Goal: Complete application form

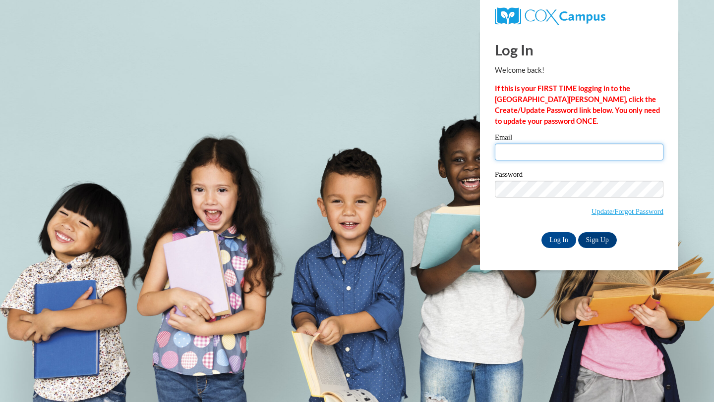
click at [528, 148] on input "Email" at bounding box center [579, 152] width 169 height 17
type input "[EMAIL_ADDRESS][DOMAIN_NAME]"
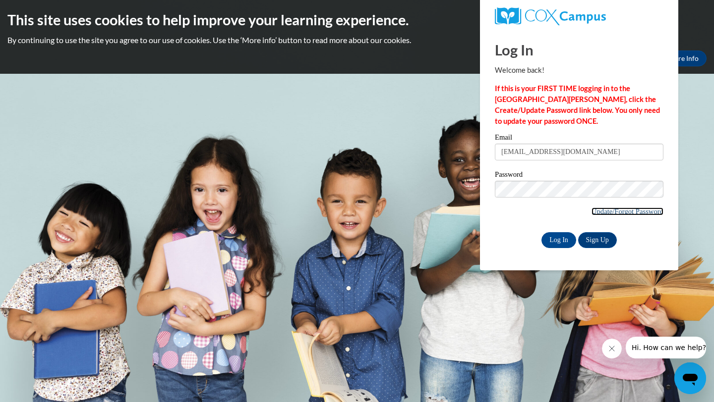
click at [608, 212] on link "Update/Forgot Password" at bounding box center [627, 212] width 72 height 8
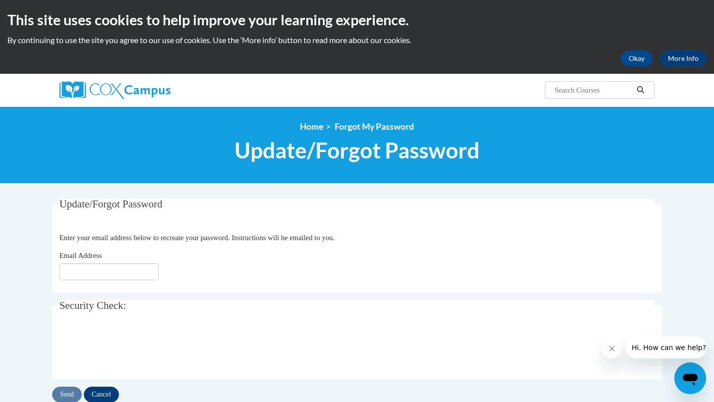
click at [135, 282] on fieldset "Update/Forgot Password Please enter your email address Enter your email address…" at bounding box center [357, 246] width 610 height 94
click at [135, 279] on input "Email Address" at bounding box center [108, 272] width 99 height 17
type input "[EMAIL_ADDRESS][DOMAIN_NAME]"
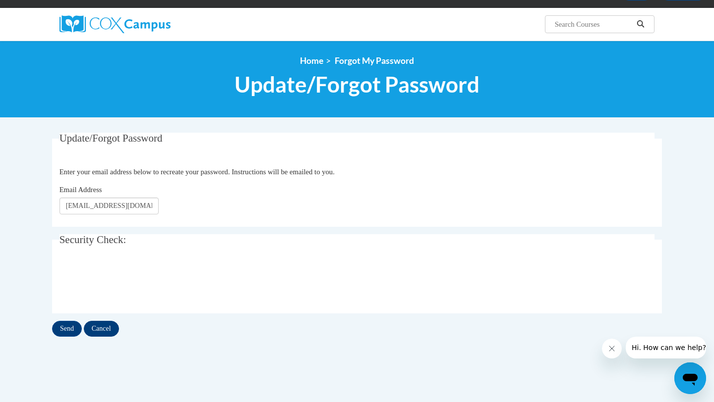
scroll to position [68, 0]
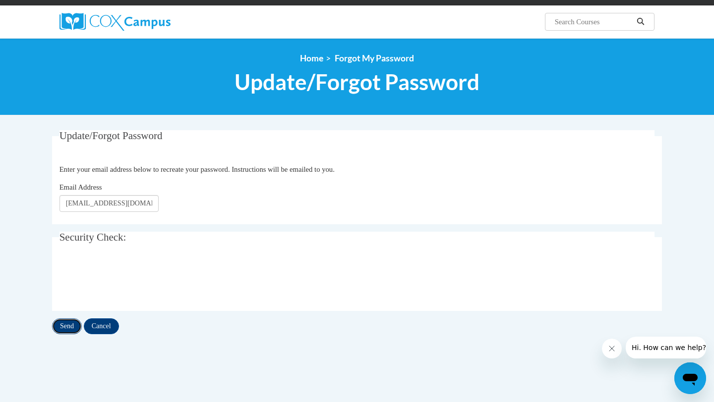
click at [62, 332] on input "Send" at bounding box center [67, 327] width 30 height 16
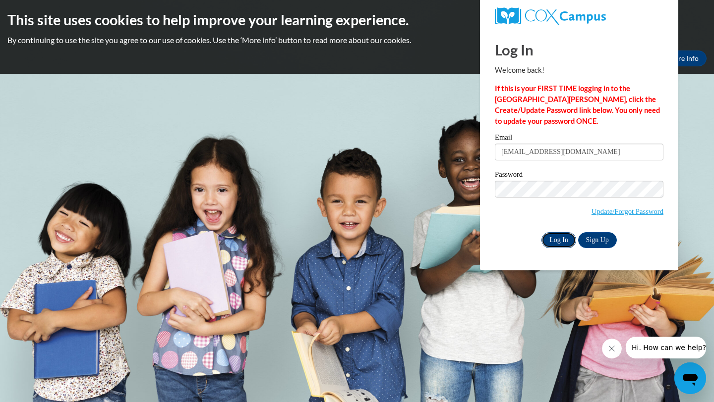
click at [560, 238] on input "Log In" at bounding box center [558, 240] width 35 height 16
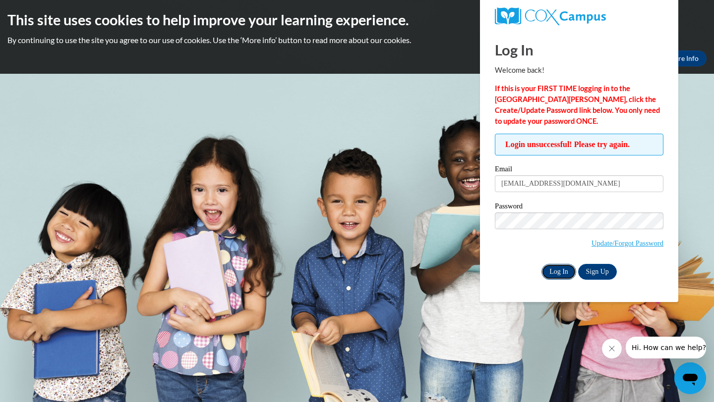
click at [569, 273] on input "Log In" at bounding box center [558, 272] width 35 height 16
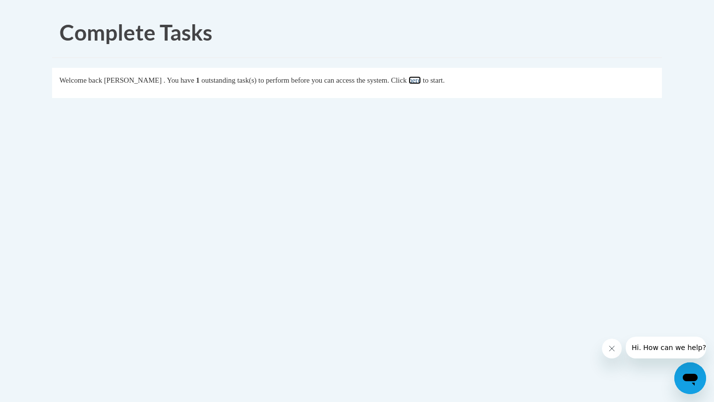
click at [421, 79] on link "here" at bounding box center [414, 80] width 12 height 8
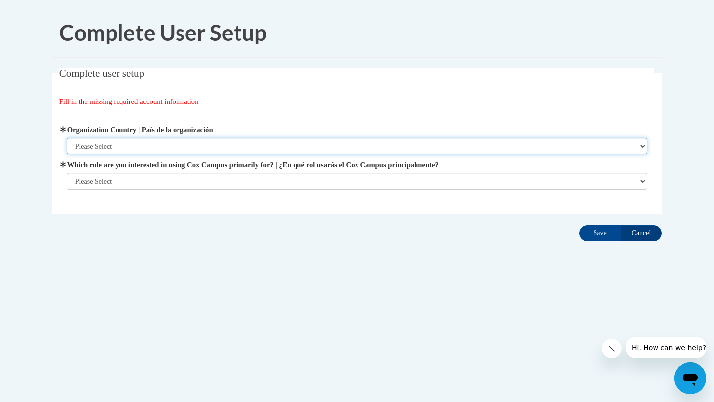
click at [238, 143] on select "Please Select [GEOGRAPHIC_DATA] | [GEOGRAPHIC_DATA] Outside of [GEOGRAPHIC_DATA…" at bounding box center [357, 146] width 580 height 17
select select "ad49bcad-a171-4b2e-b99c-48b446064914"
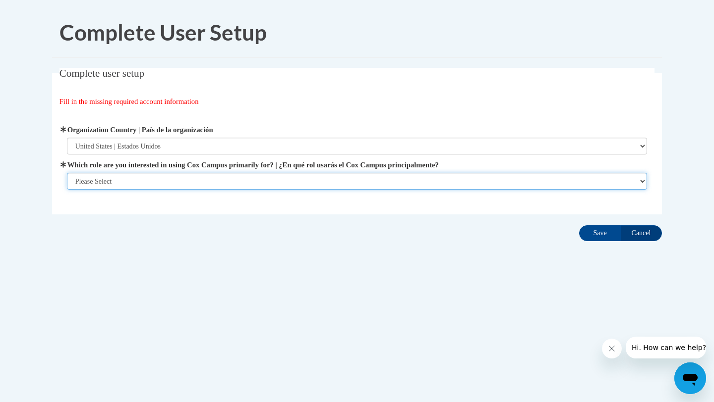
click at [148, 182] on select "Please Select College/University | Colegio/Universidad Community/Nonprofit Part…" at bounding box center [357, 181] width 580 height 17
select select "fbf2d438-af2f-41f8-98f1-81c410e29de3"
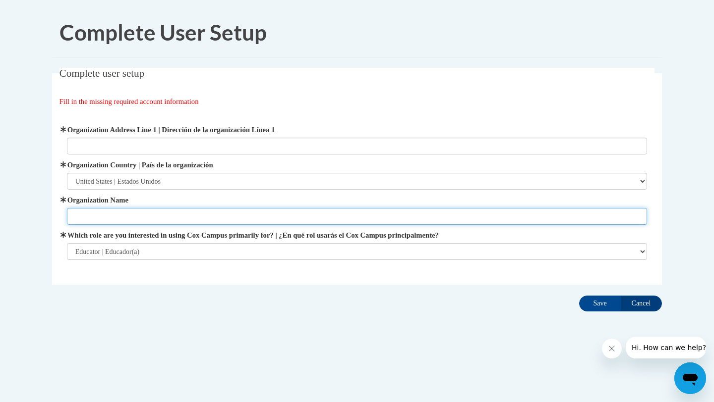
click at [238, 211] on input "Organization Name" at bounding box center [357, 216] width 580 height 17
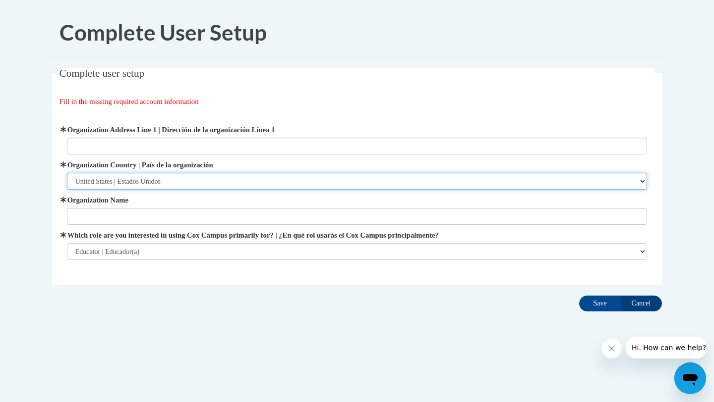
click at [195, 179] on select "Please Select [GEOGRAPHIC_DATA] | [GEOGRAPHIC_DATA] Outside of [GEOGRAPHIC_DATA…" at bounding box center [357, 181] width 580 height 17
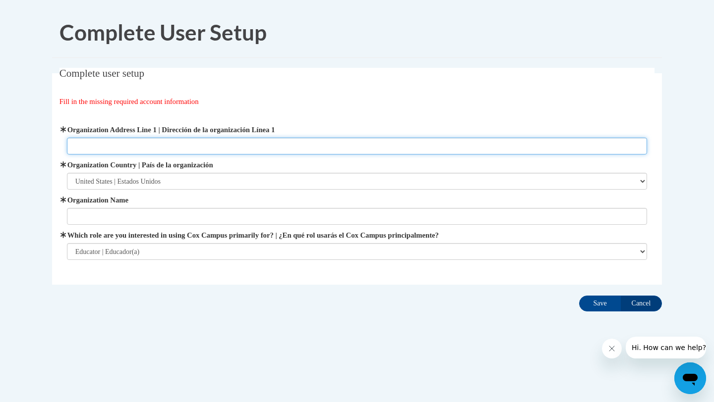
click at [169, 140] on input "Organization Address Line 1 | Dirección de la organización Línea 1" at bounding box center [357, 146] width 580 height 17
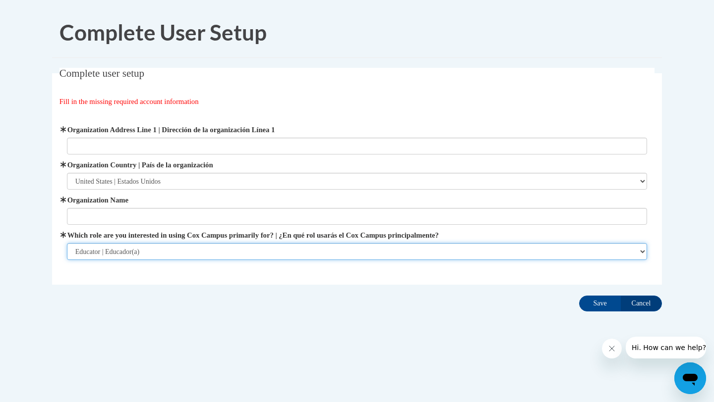
click at [219, 254] on select "Please Select College/University | Colegio/Universidad Community/Nonprofit Part…" at bounding box center [357, 251] width 580 height 17
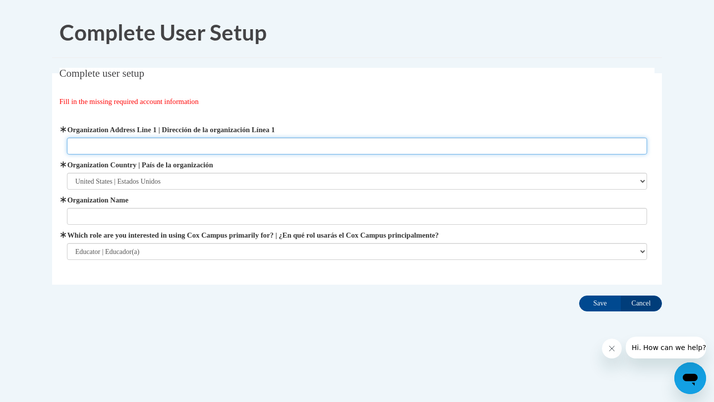
click at [115, 143] on input "Organization Address Line 1 | Dirección de la organización Línea 1" at bounding box center [357, 146] width 580 height 17
type input "[STREET_ADDRESS]"
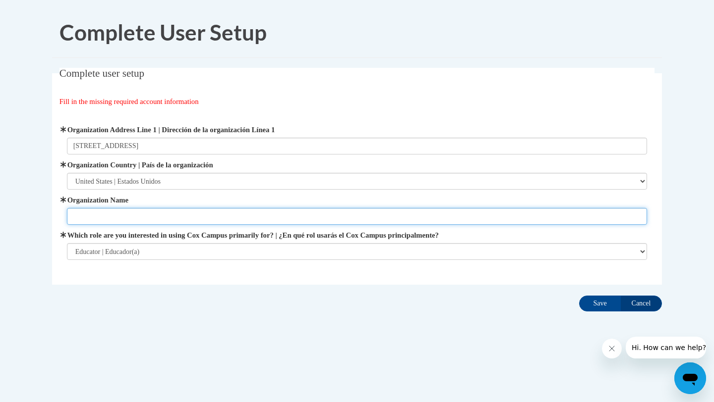
click at [123, 212] on input "Organization Name" at bounding box center [357, 216] width 580 height 17
type input "Futurecare Learning Center"
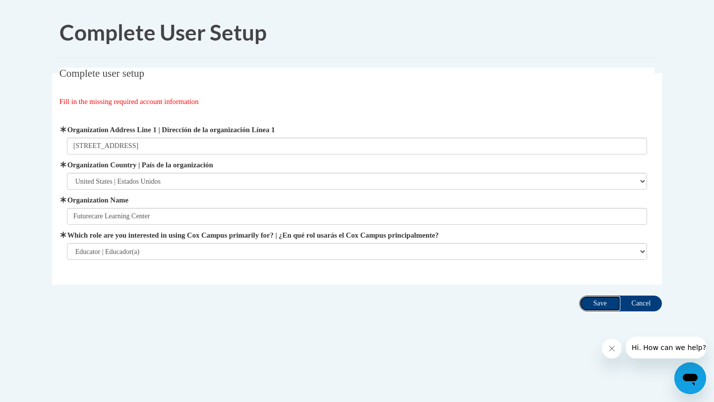
click at [590, 304] on input "Save" at bounding box center [600, 304] width 42 height 16
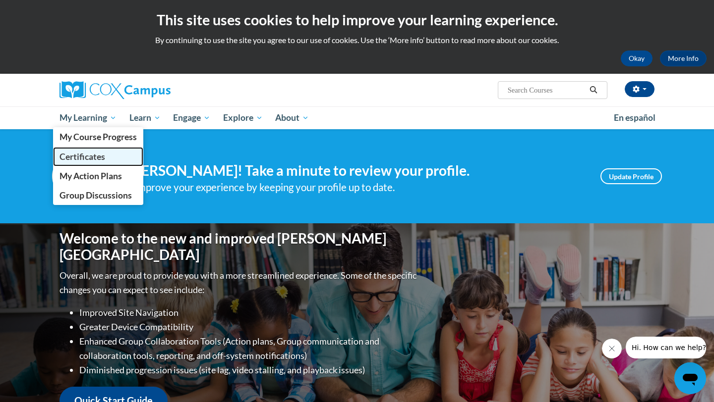
click at [94, 154] on span "Certificates" at bounding box center [82, 157] width 46 height 10
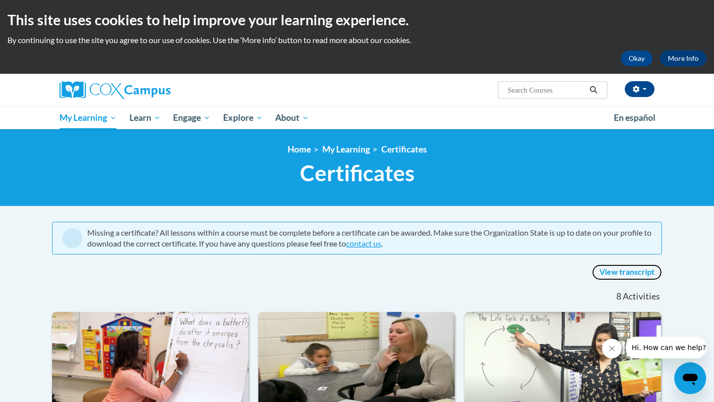
click at [608, 272] on link "View transcript" at bounding box center [627, 273] width 70 height 16
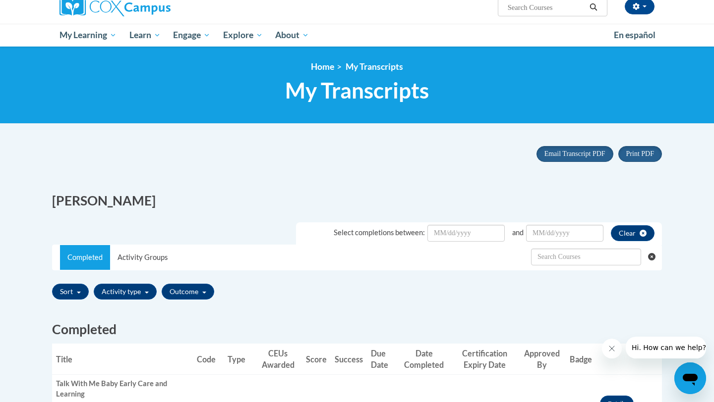
scroll to position [30, 0]
